Goal: Information Seeking & Learning: Check status

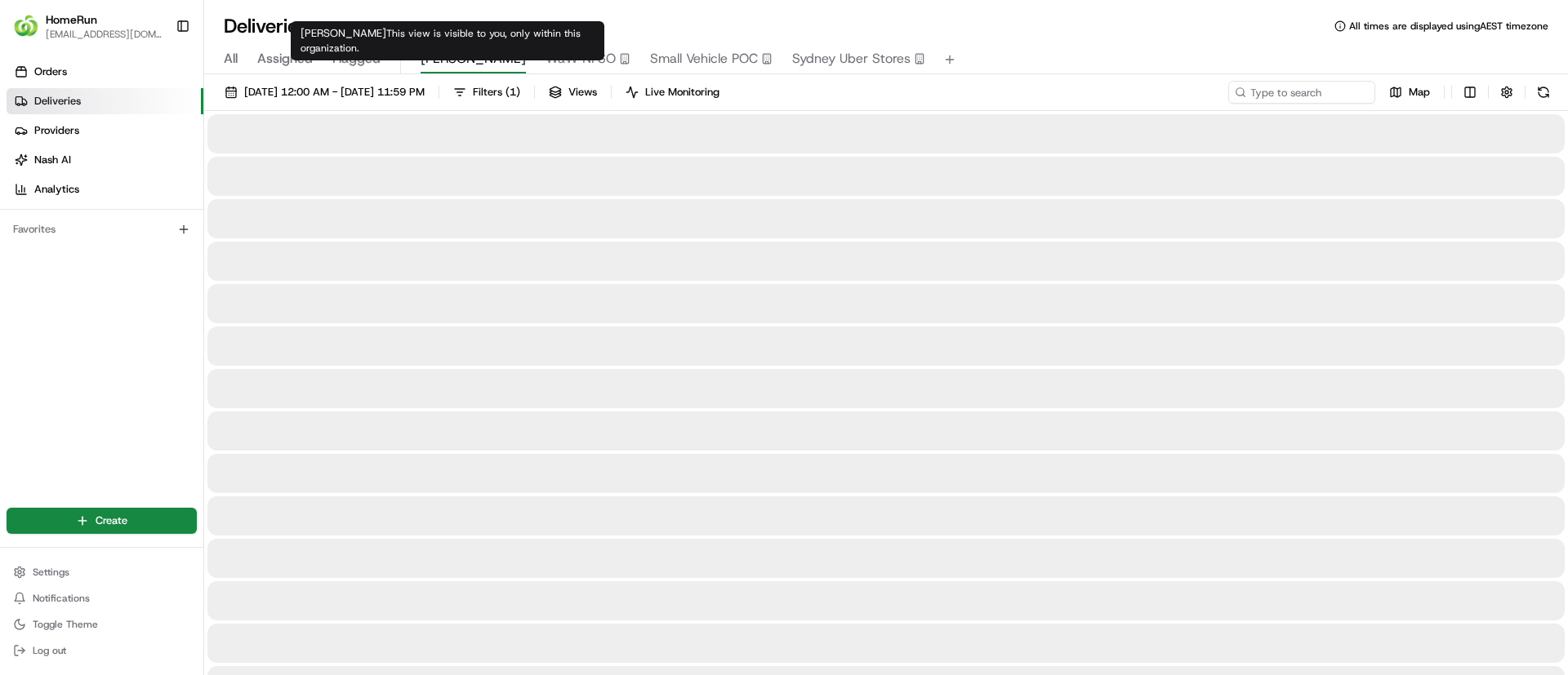
click at [446, 66] on span "[PERSON_NAME]" at bounding box center [473, 59] width 106 height 19
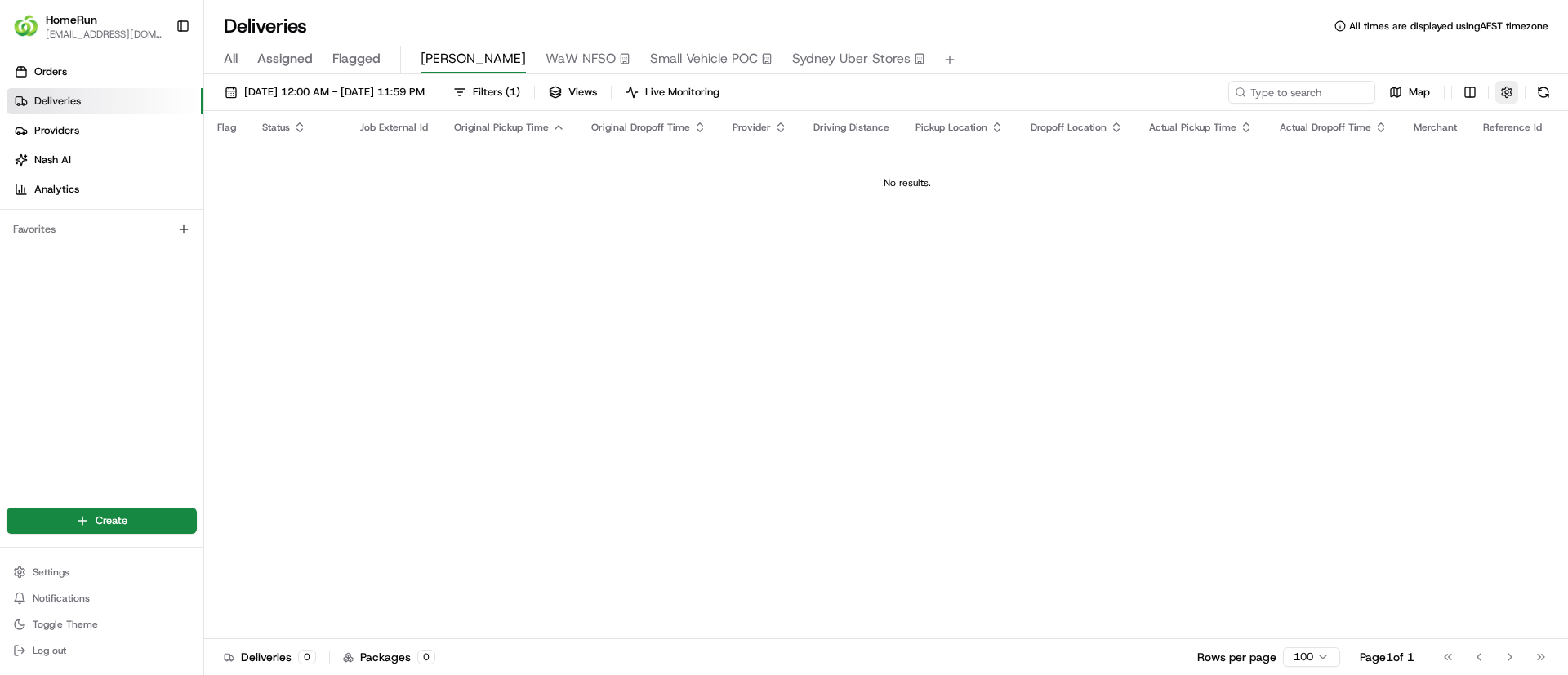
click at [1501, 102] on button "button" at bounding box center [1507, 92] width 23 height 23
click at [1557, 127] on div "Include Only Active Tasks in Search" at bounding box center [1493, 121] width 404 height 15
click at [432, 102] on button "[DATE] 12:00 AM - [DATE] 11:59 PM" at bounding box center [324, 92] width 215 height 23
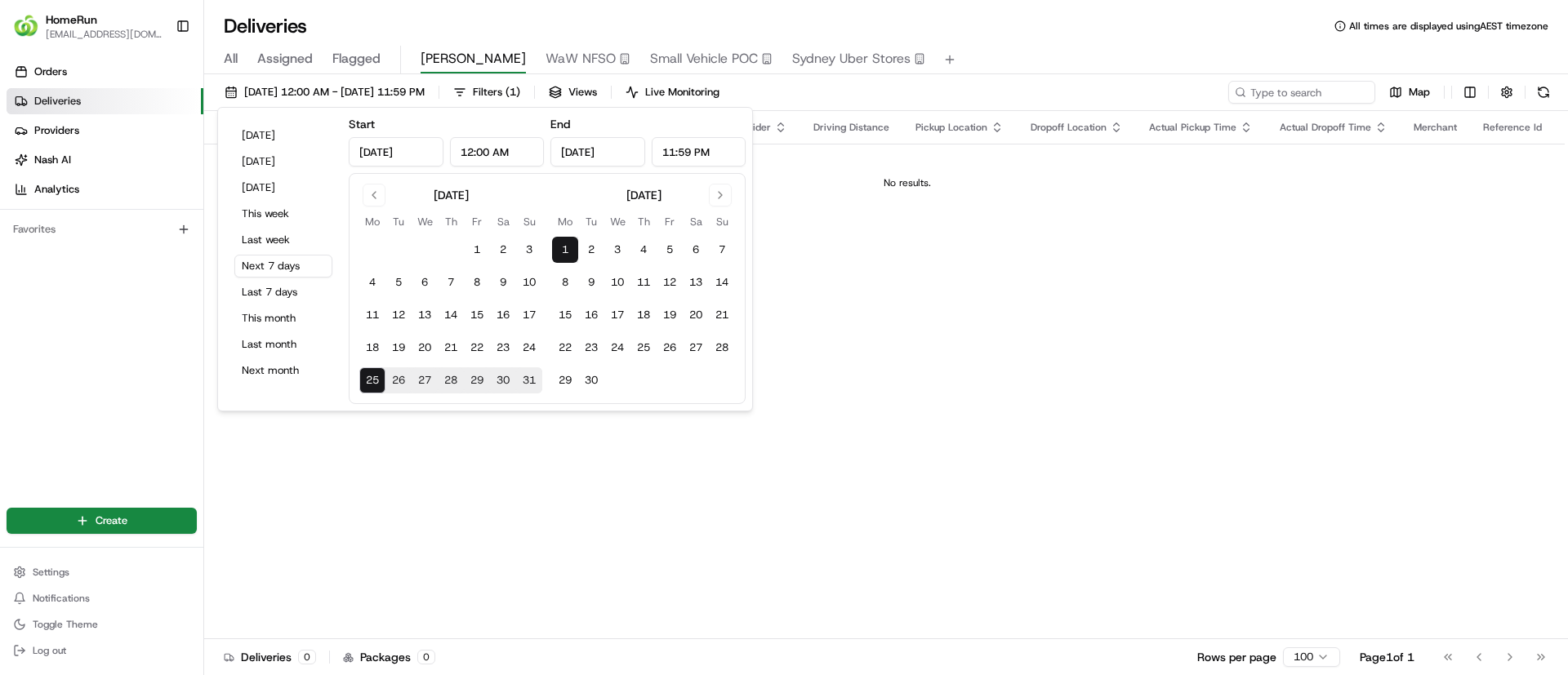
click at [364, 378] on button "25" at bounding box center [372, 380] width 26 height 26
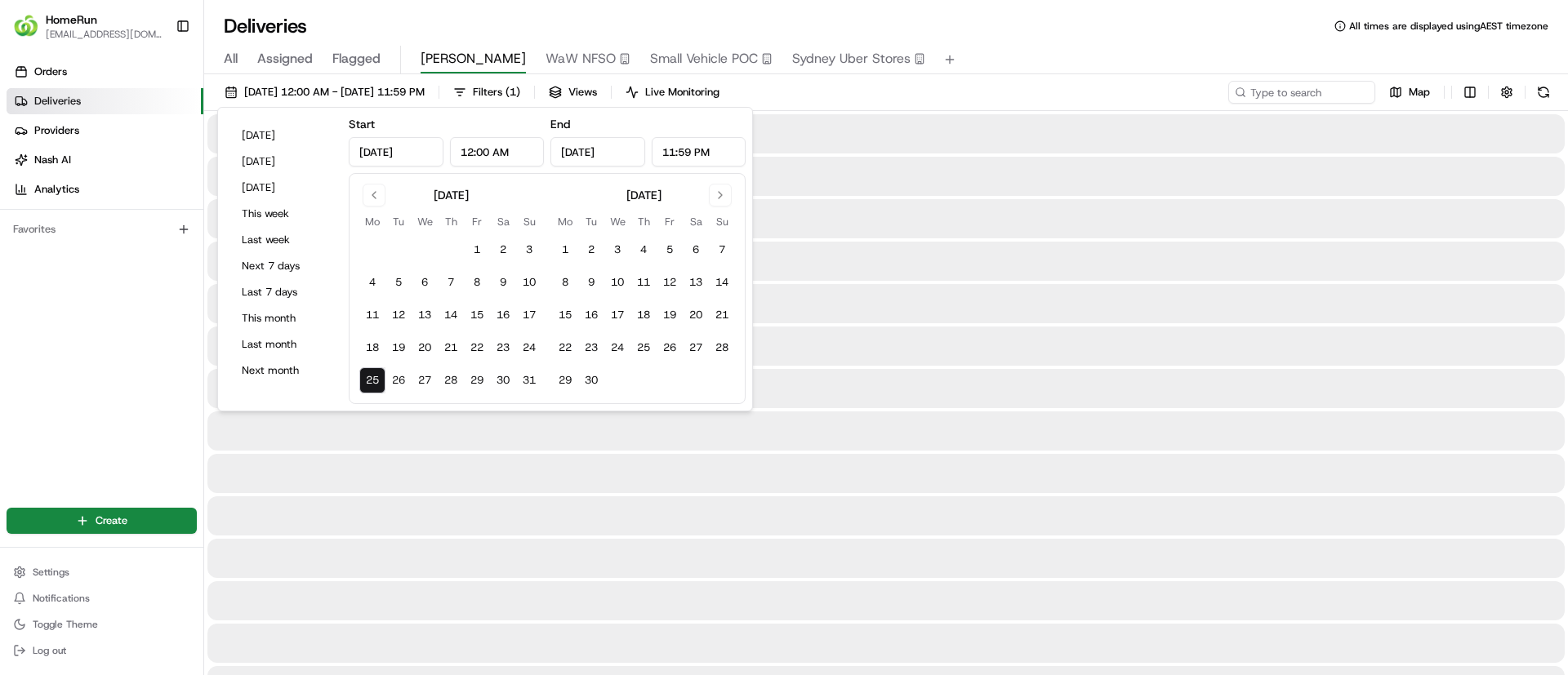
type input "[DATE]"
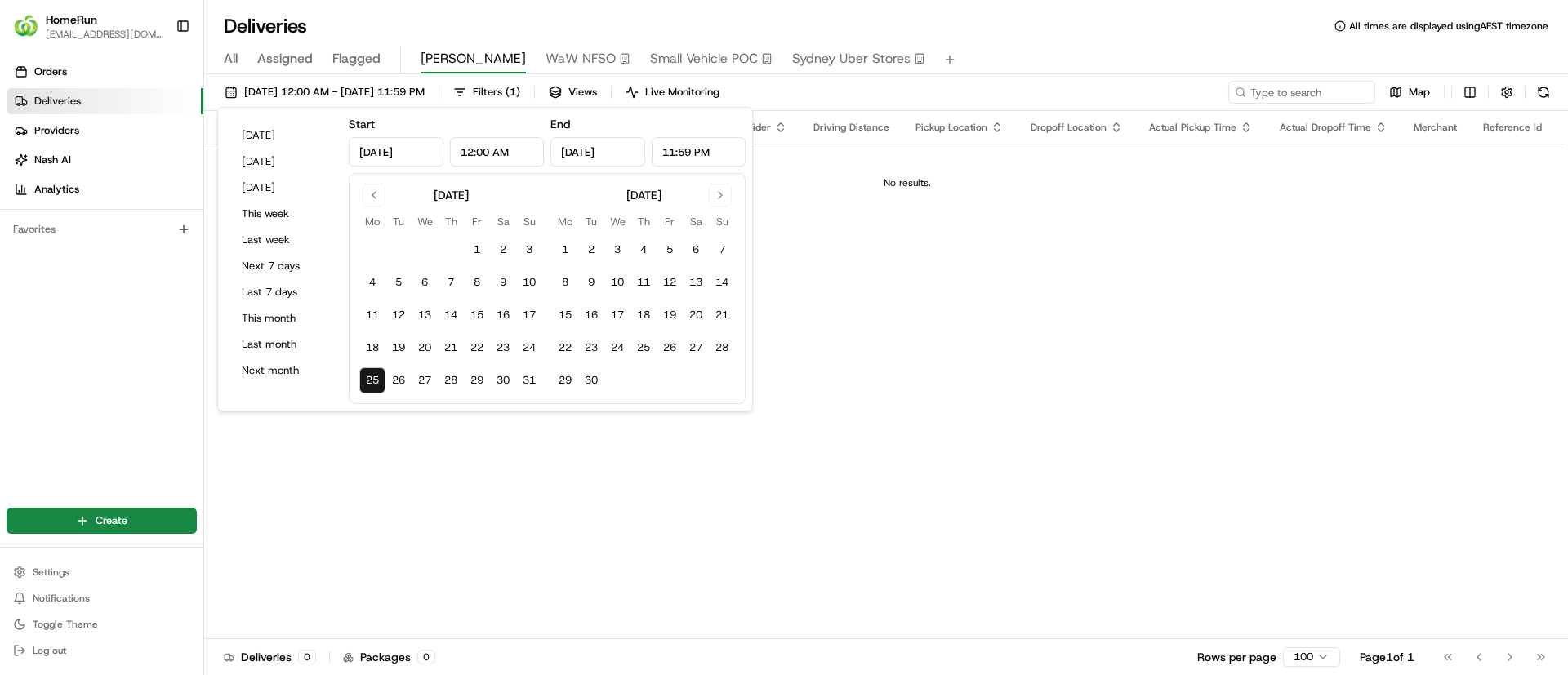
click at [364, 378] on button "25" at bounding box center [372, 380] width 26 height 26
click at [1126, 326] on div "Flag Status Job External Id Original Pickup Time Original Dropoff Time Provider…" at bounding box center [907, 376] width 1406 height 529
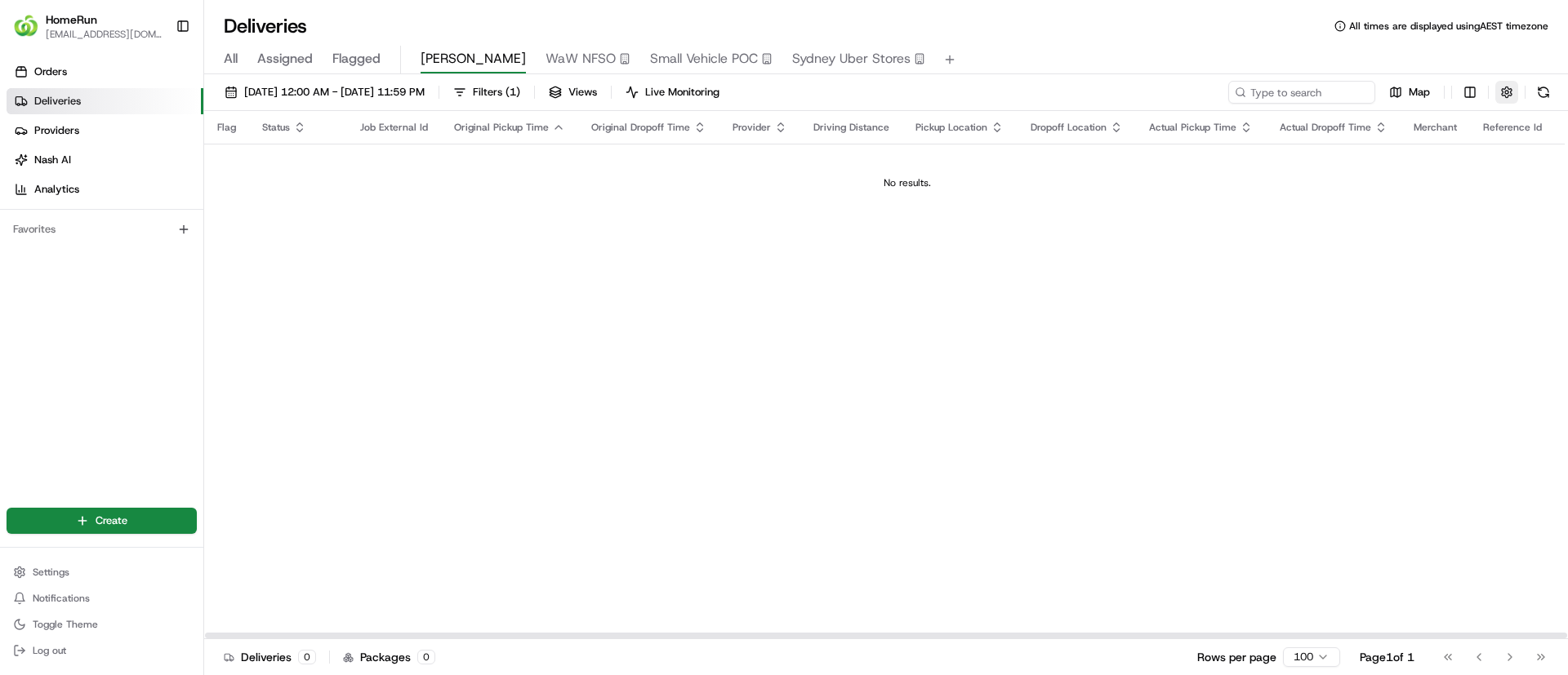
click at [1511, 91] on button "button" at bounding box center [1507, 92] width 23 height 23
click at [1066, 392] on div "Flag Status Job External Id Original Pickup Time Original Dropoff Time Provider…" at bounding box center [907, 376] width 1406 height 529
click at [1505, 99] on button "button" at bounding box center [1507, 92] width 23 height 23
